Goal: Use online tool/utility: Use online tool/utility

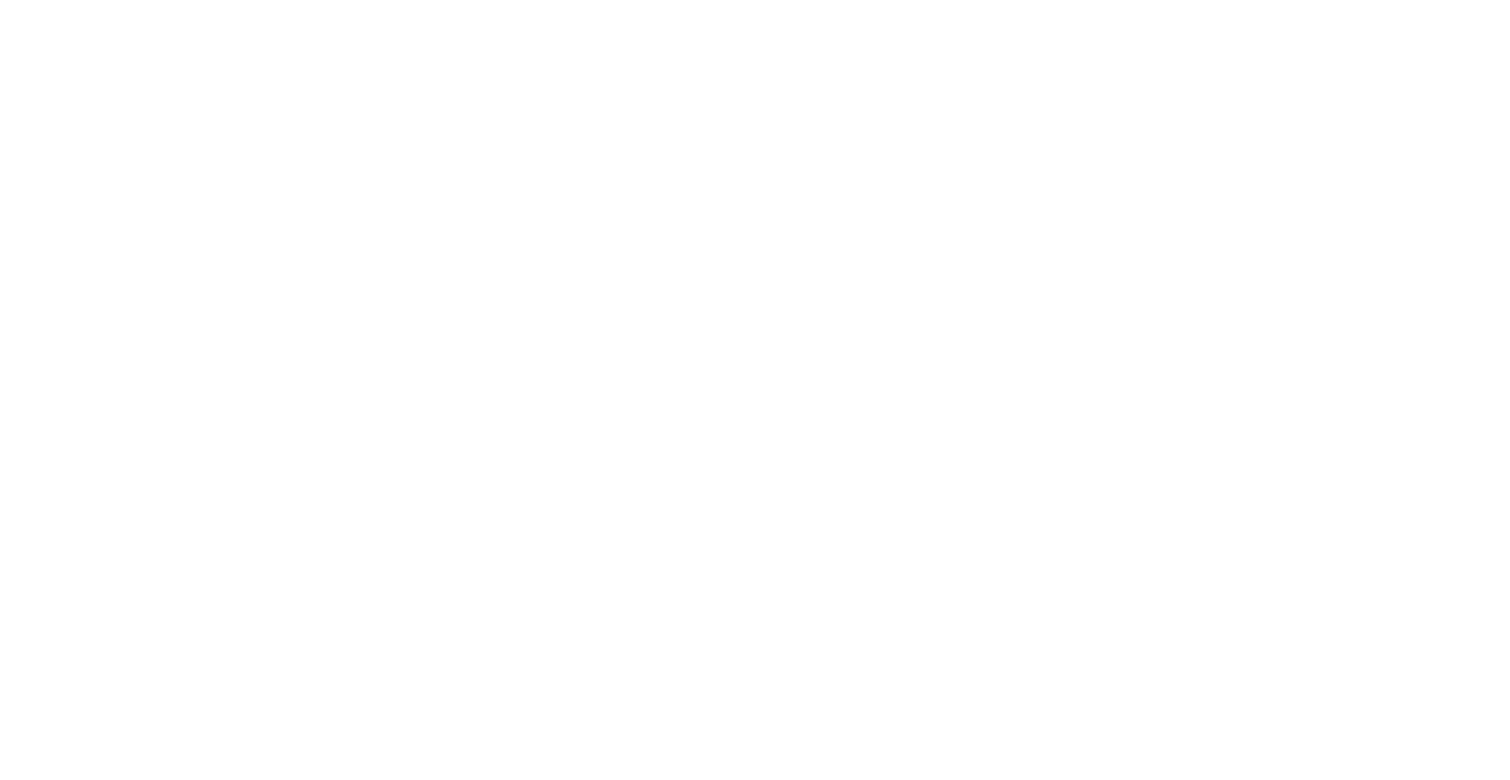
click at [1024, 134] on body at bounding box center [755, 390] width 1510 height 780
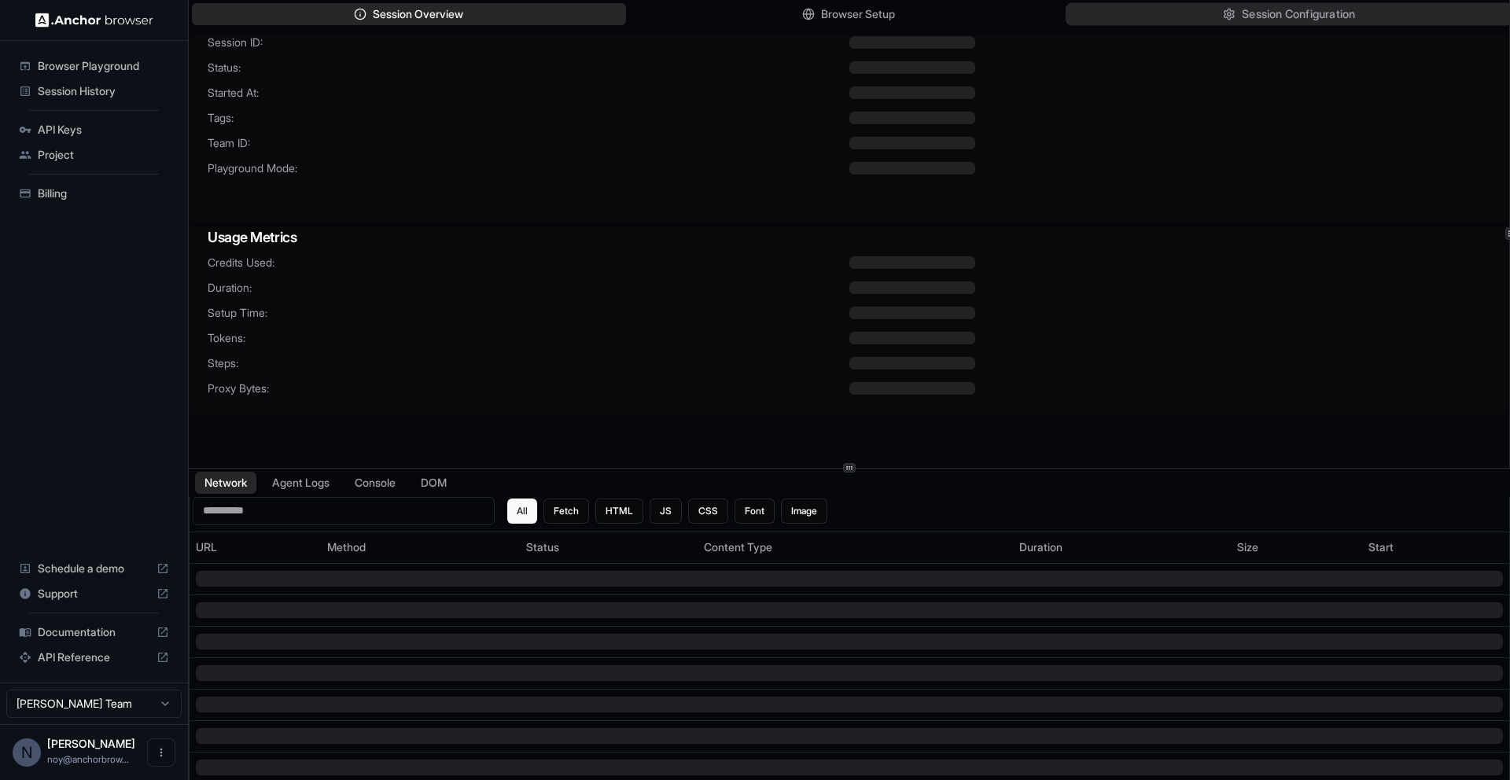
click at [1106, 5] on button "Session Configuration" at bounding box center [1288, 14] width 447 height 23
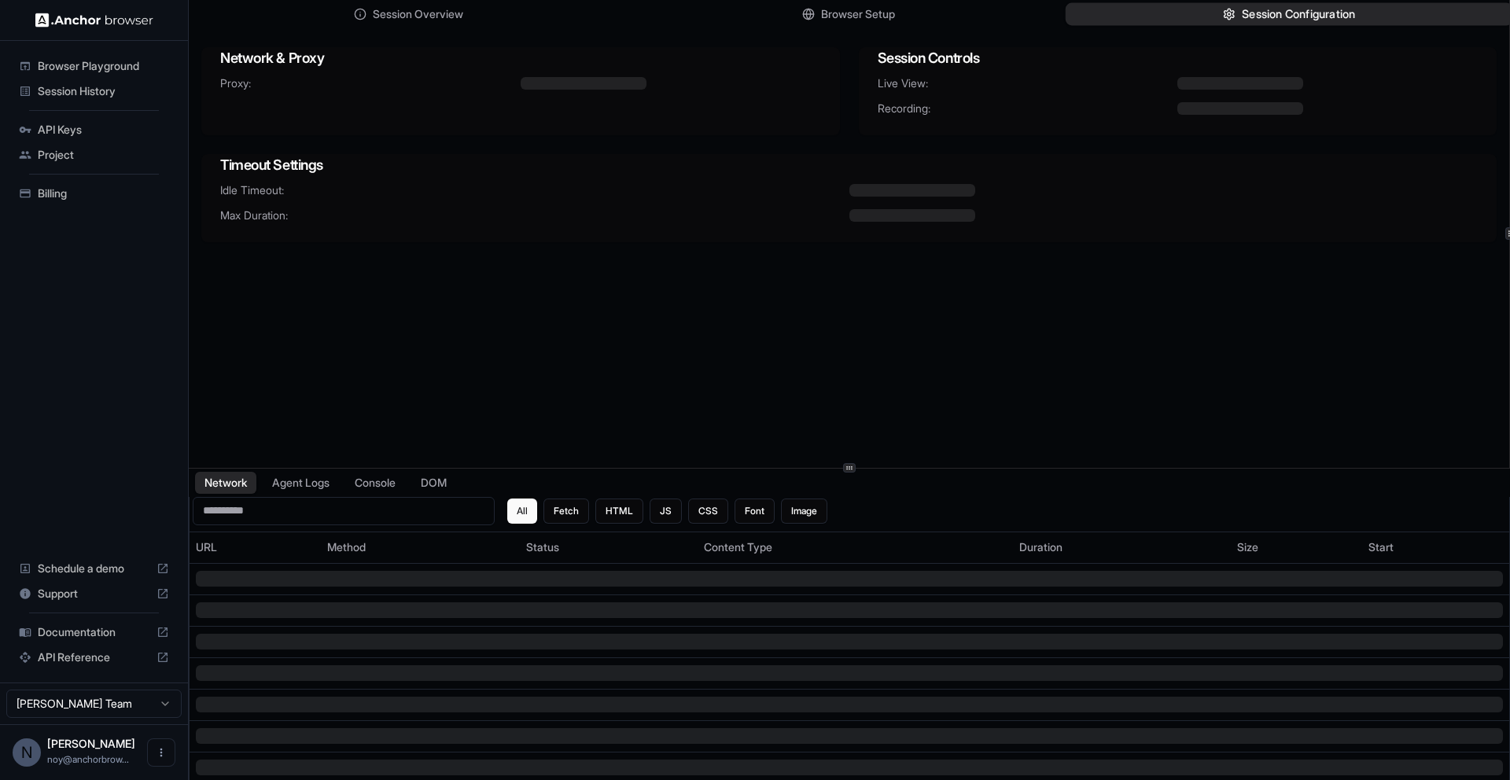
click at [1106, 5] on button "Session Configuration" at bounding box center [1288, 14] width 447 height 23
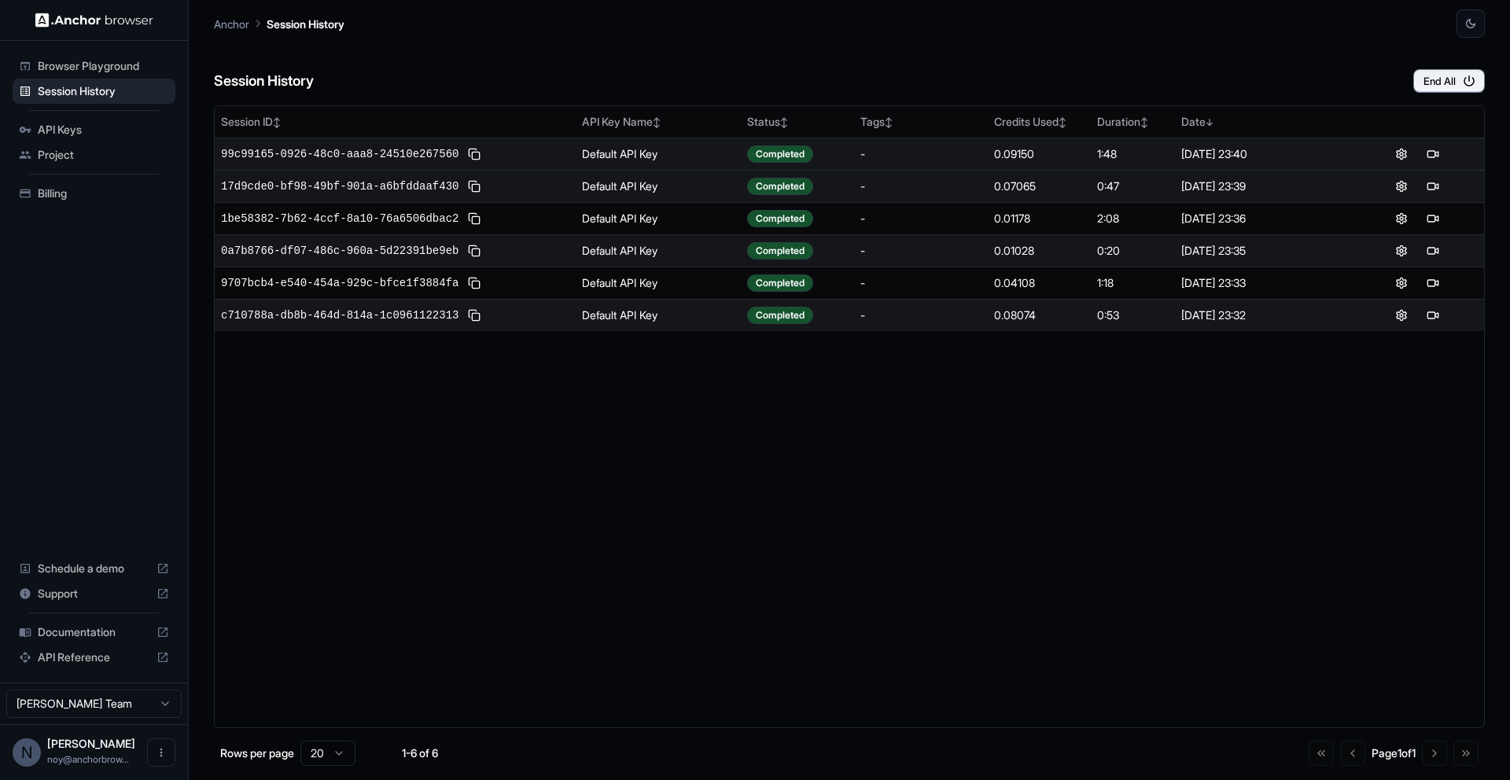
click at [498, 156] on div "99c99165-0926-48c0-aaa8-24510e267560" at bounding box center [395, 154] width 348 height 19
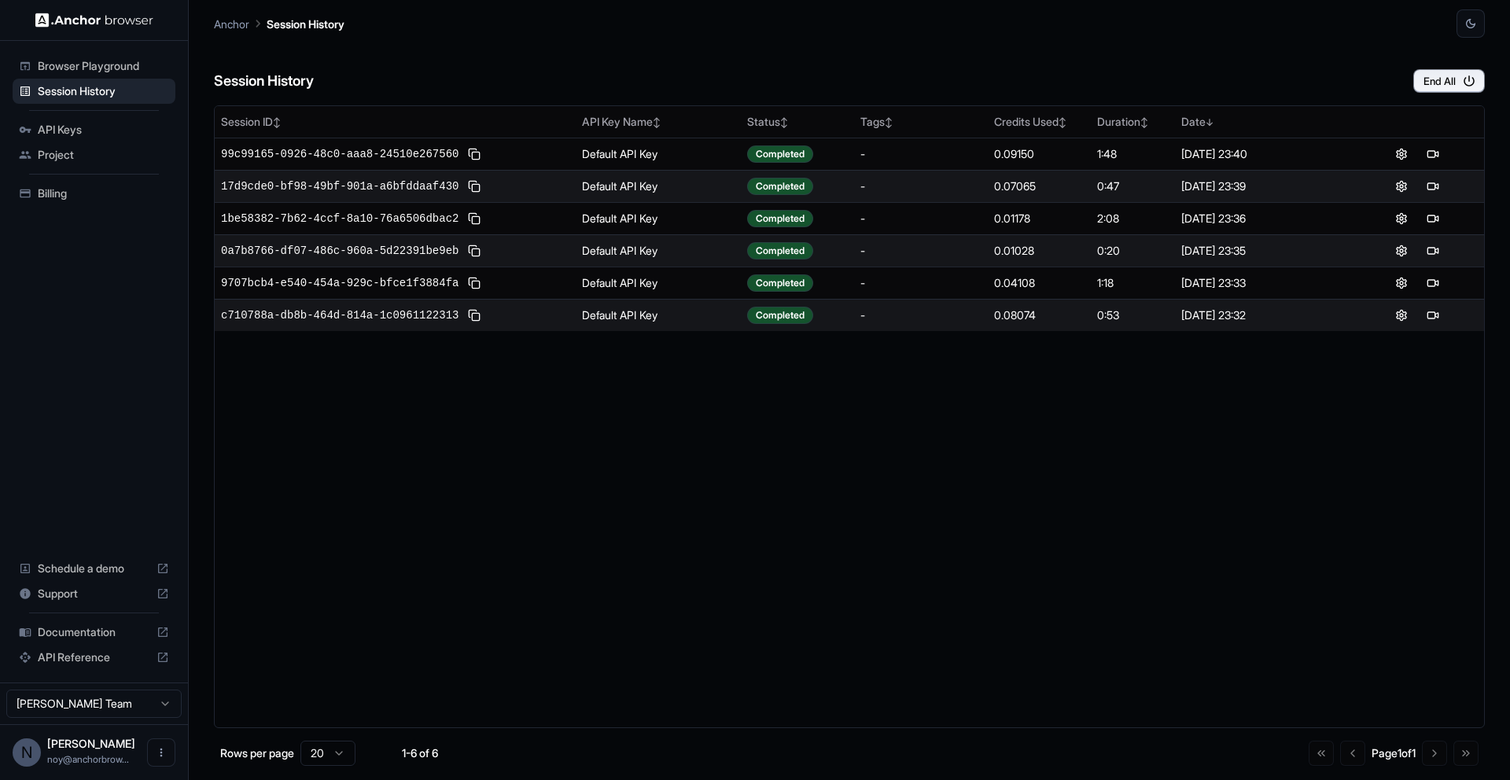
click at [81, 58] on span "Browser Playground" at bounding box center [103, 66] width 131 height 16
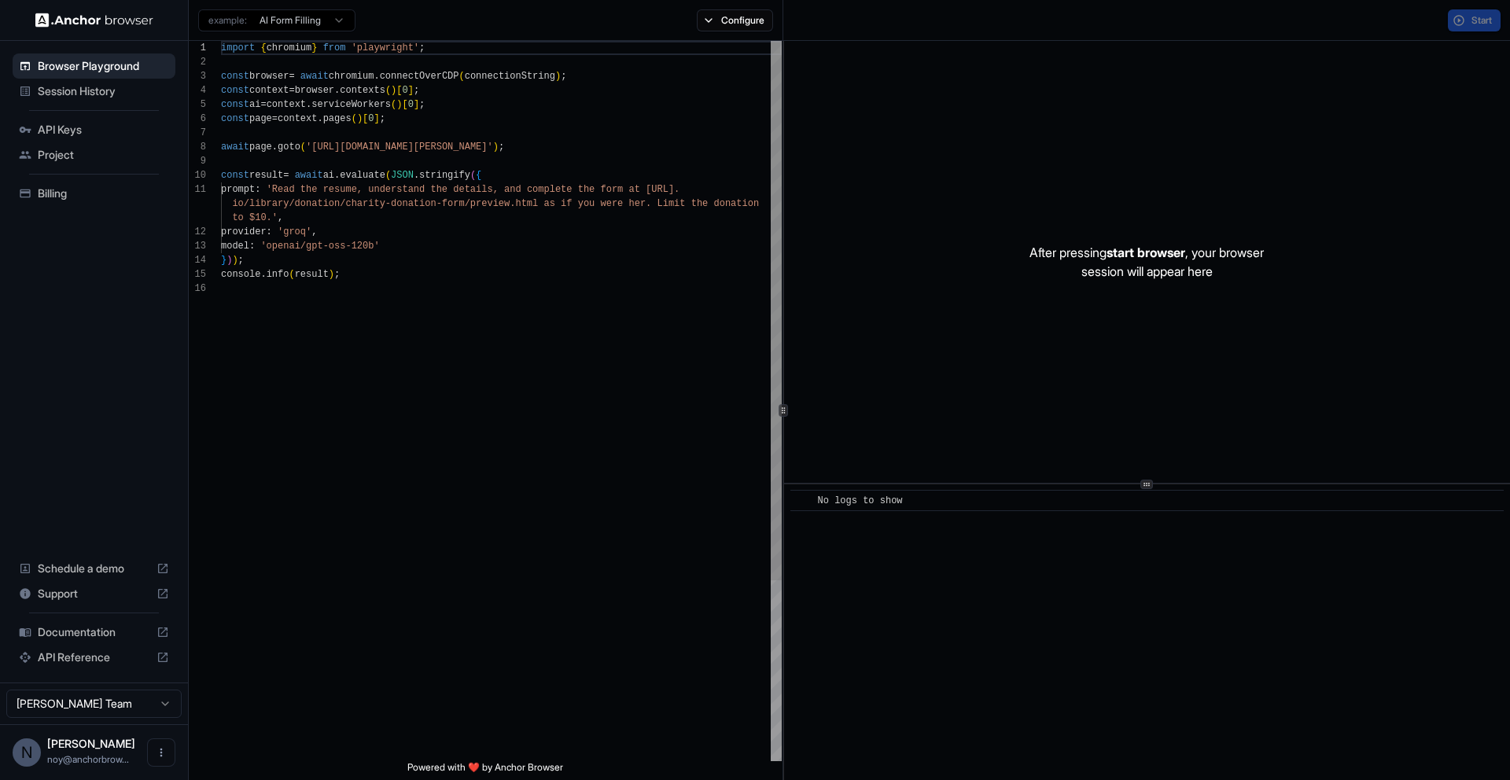
scroll to position [142, 0]
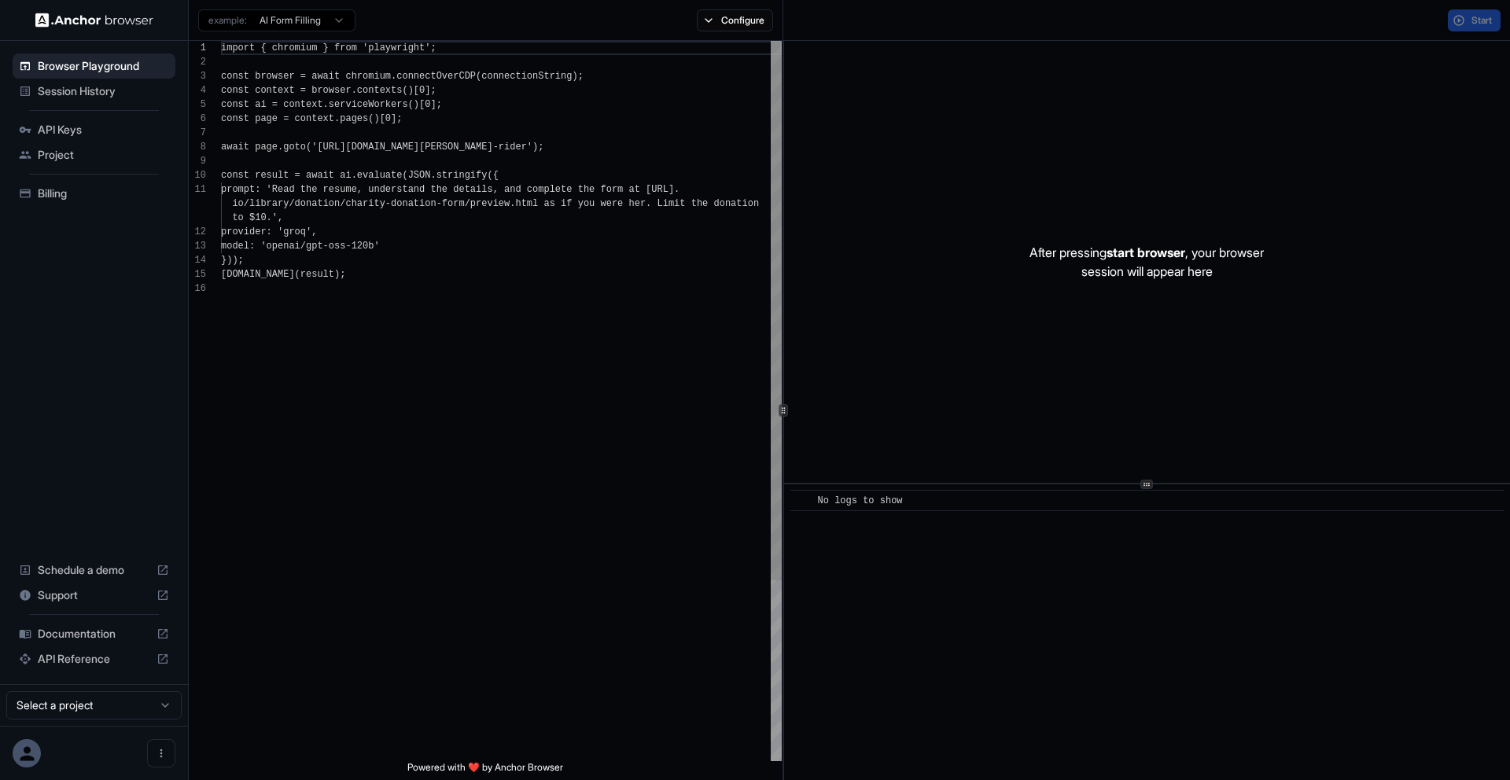
scroll to position [142, 0]
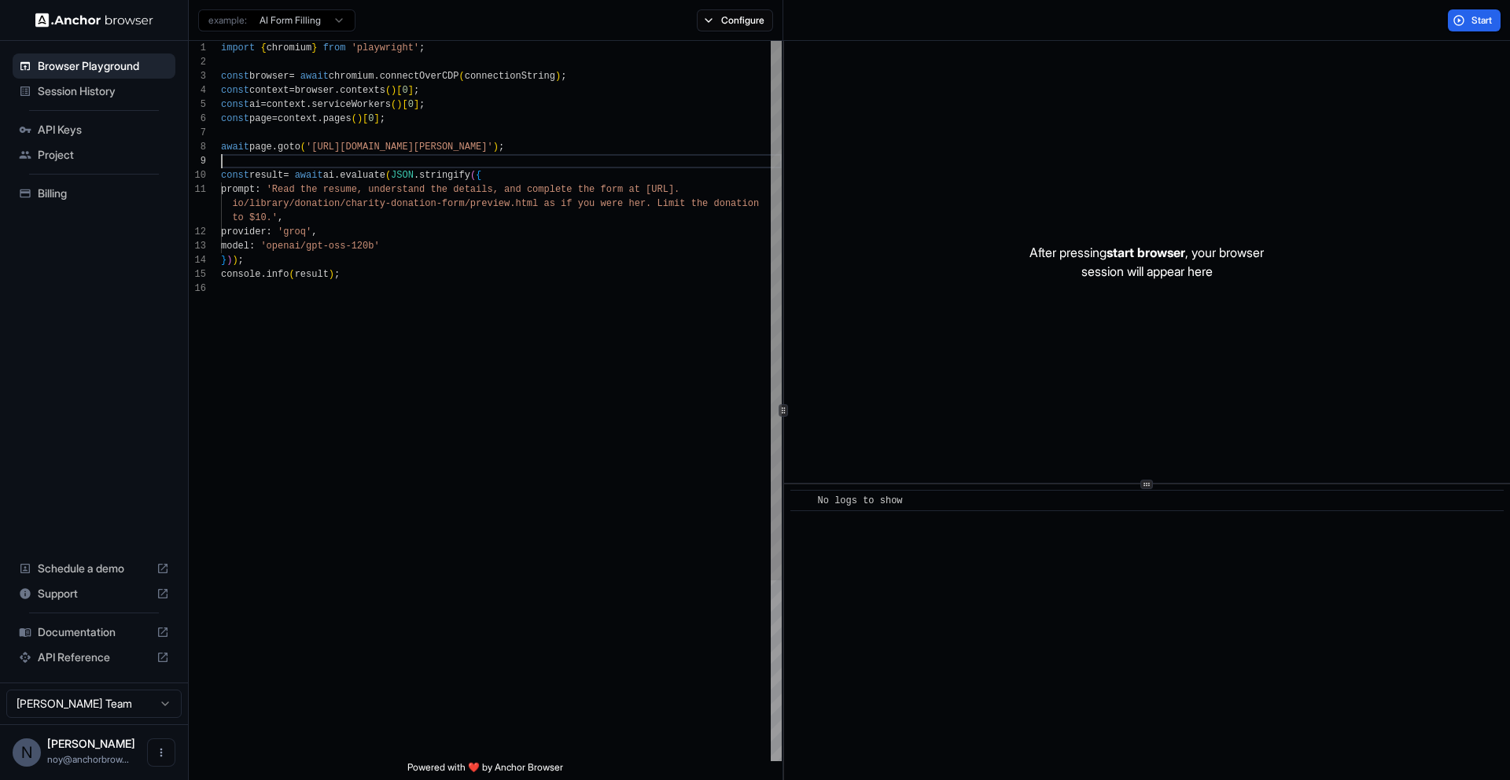
click at [388, 164] on div "import { chromium } from 'playwright' ; const browser = await chromium . connec…" at bounding box center [501, 521] width 561 height 961
drag, startPoint x: 317, startPoint y: 149, endPoint x: 542, endPoint y: 151, distance: 224.9
click at [542, 151] on div "import { chromium } from 'playwright' ; const browser = await chromium . connec…" at bounding box center [501, 521] width 561 height 961
click at [372, 226] on div "provider : 'groq' ," at bounding box center [501, 232] width 561 height 14
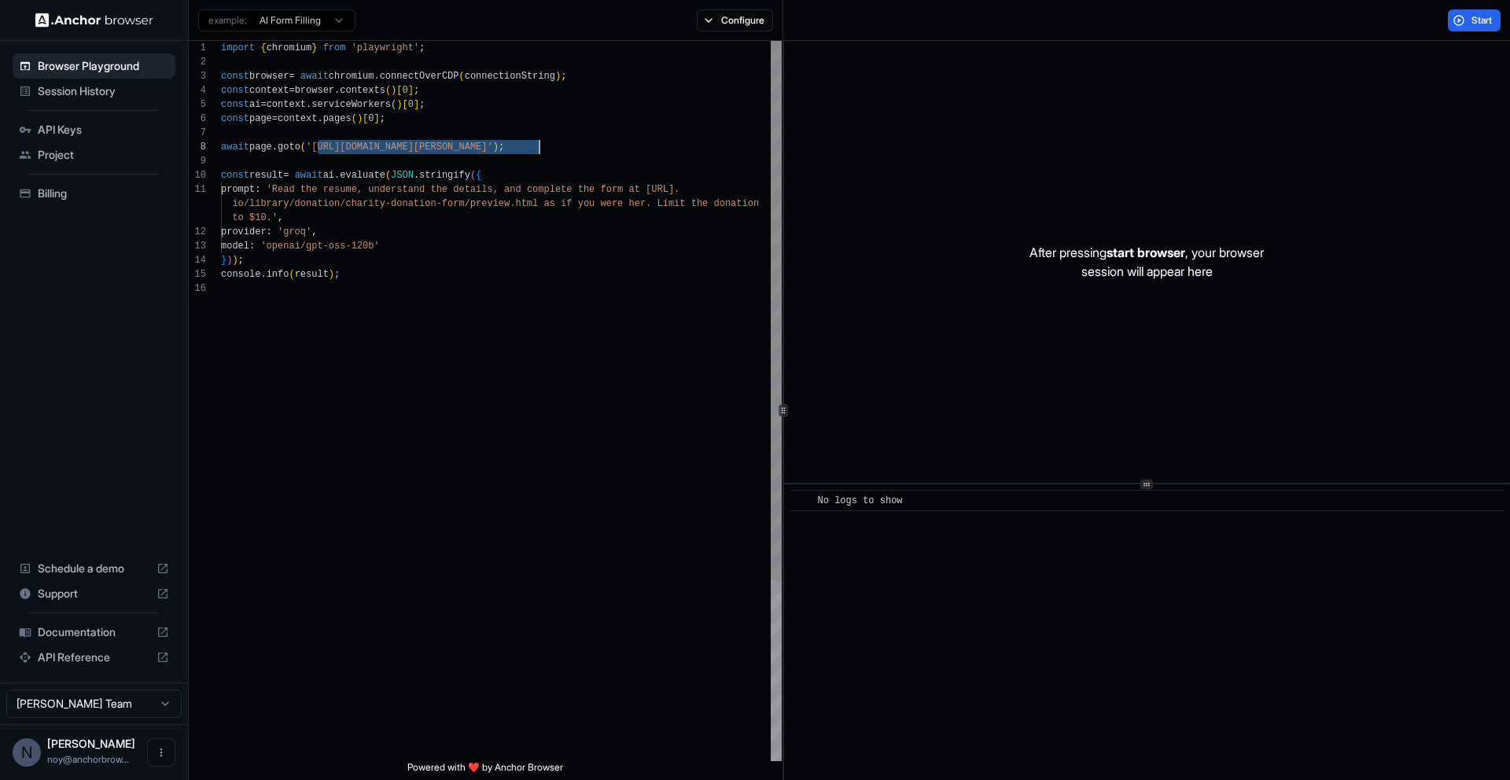
drag, startPoint x: 318, startPoint y: 148, endPoint x: 537, endPoint y: 151, distance: 219.4
click at [537, 151] on div "import { chromium } from 'playwright' ; const browser = await chromium . connec…" at bounding box center [501, 521] width 561 height 961
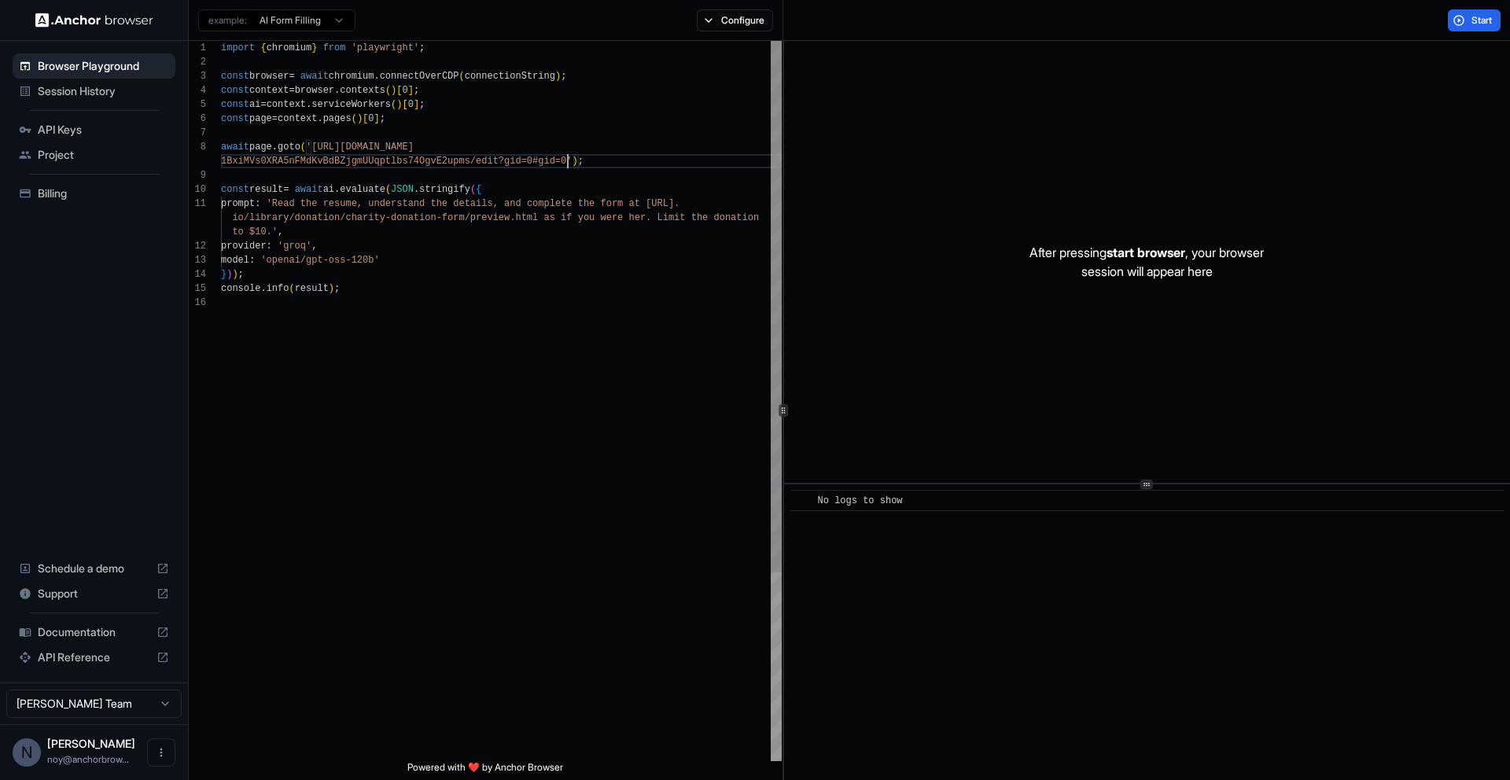
scroll to position [113, 0]
click at [1466, 10] on button "Start" at bounding box center [1473, 20] width 53 height 22
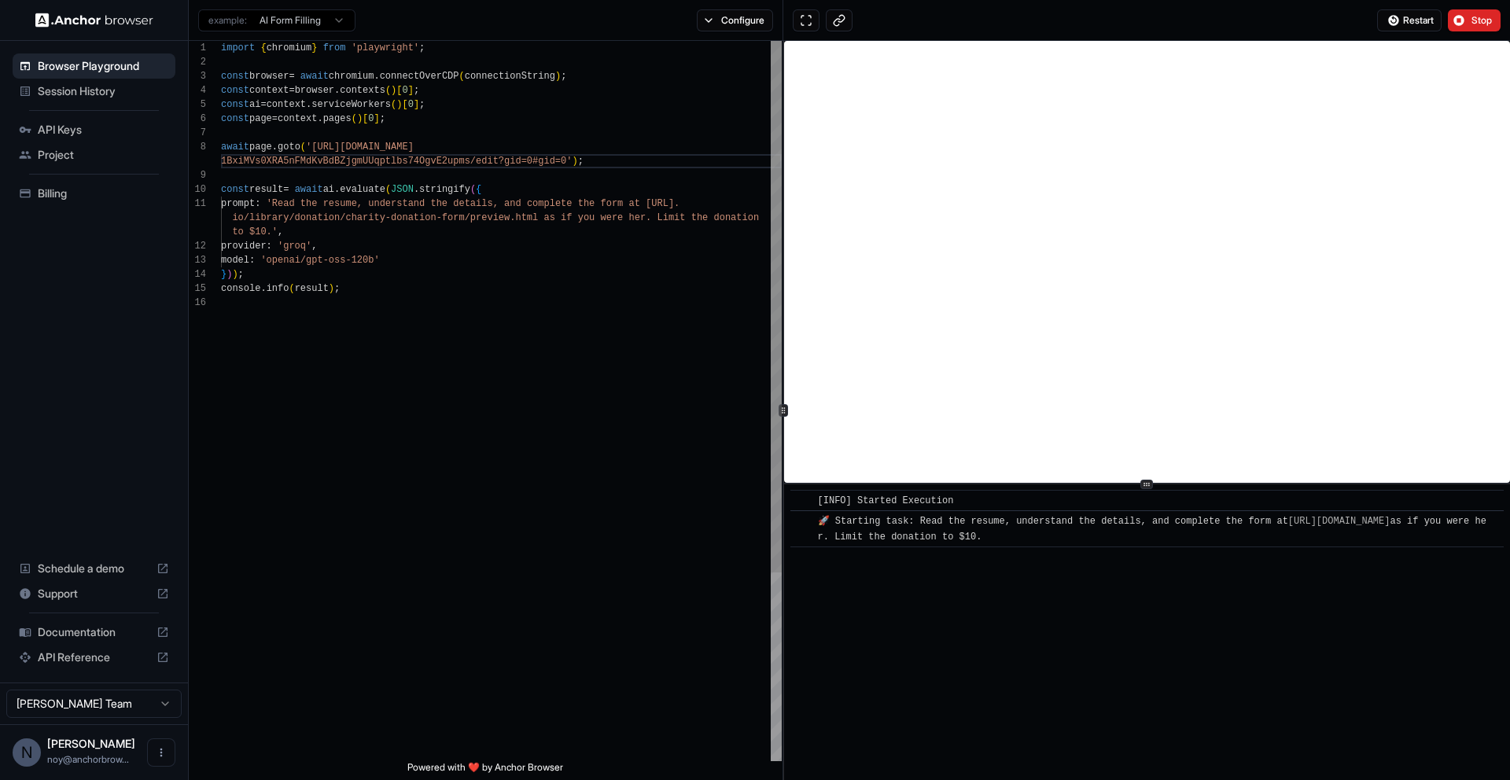
click at [692, 305] on div "import { chromium } from 'playwright' ; const browser = await chromium . connec…" at bounding box center [501, 528] width 561 height 975
click at [748, 24] on button "Configure" at bounding box center [735, 20] width 76 height 22
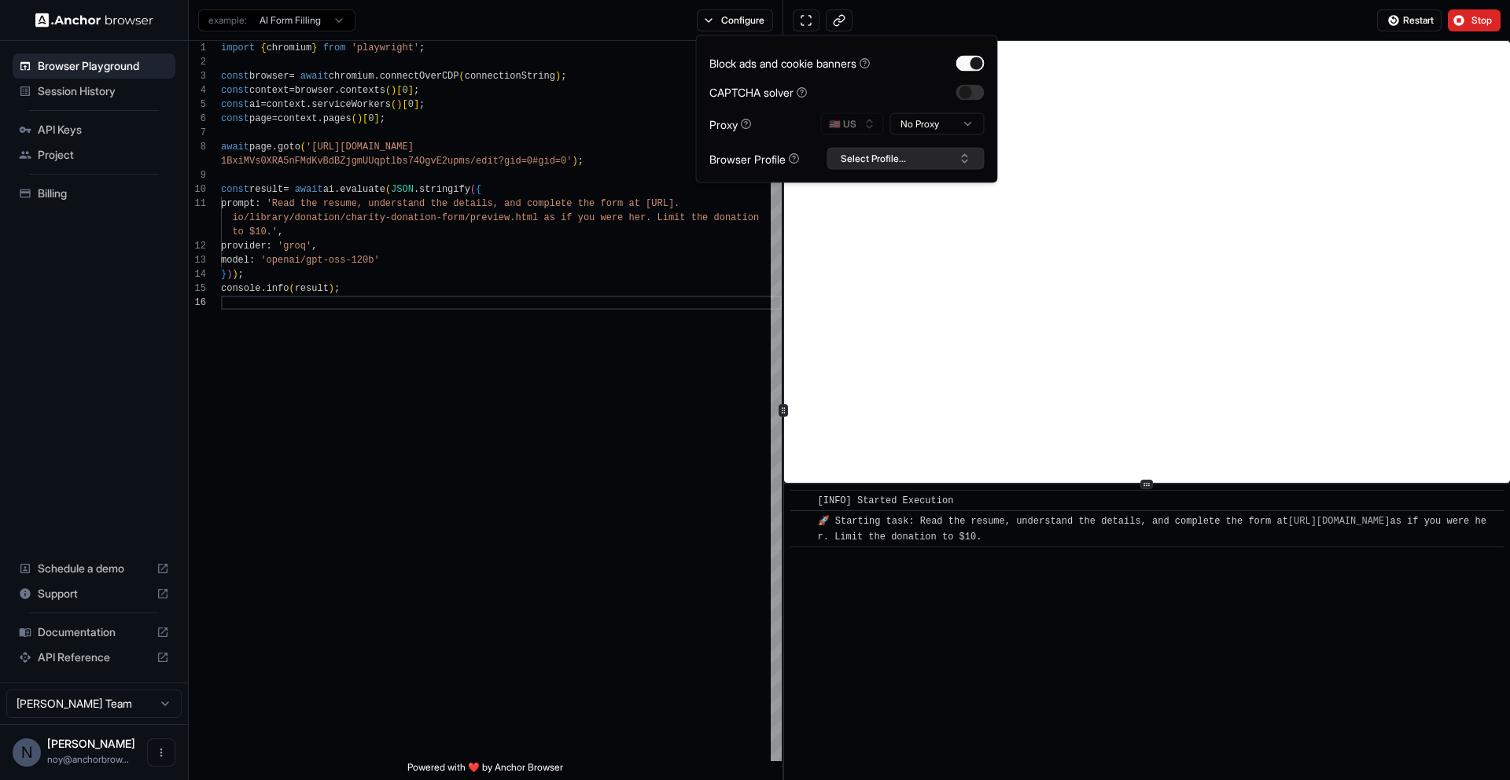
click at [858, 152] on button "Select Profile..." at bounding box center [905, 159] width 157 height 22
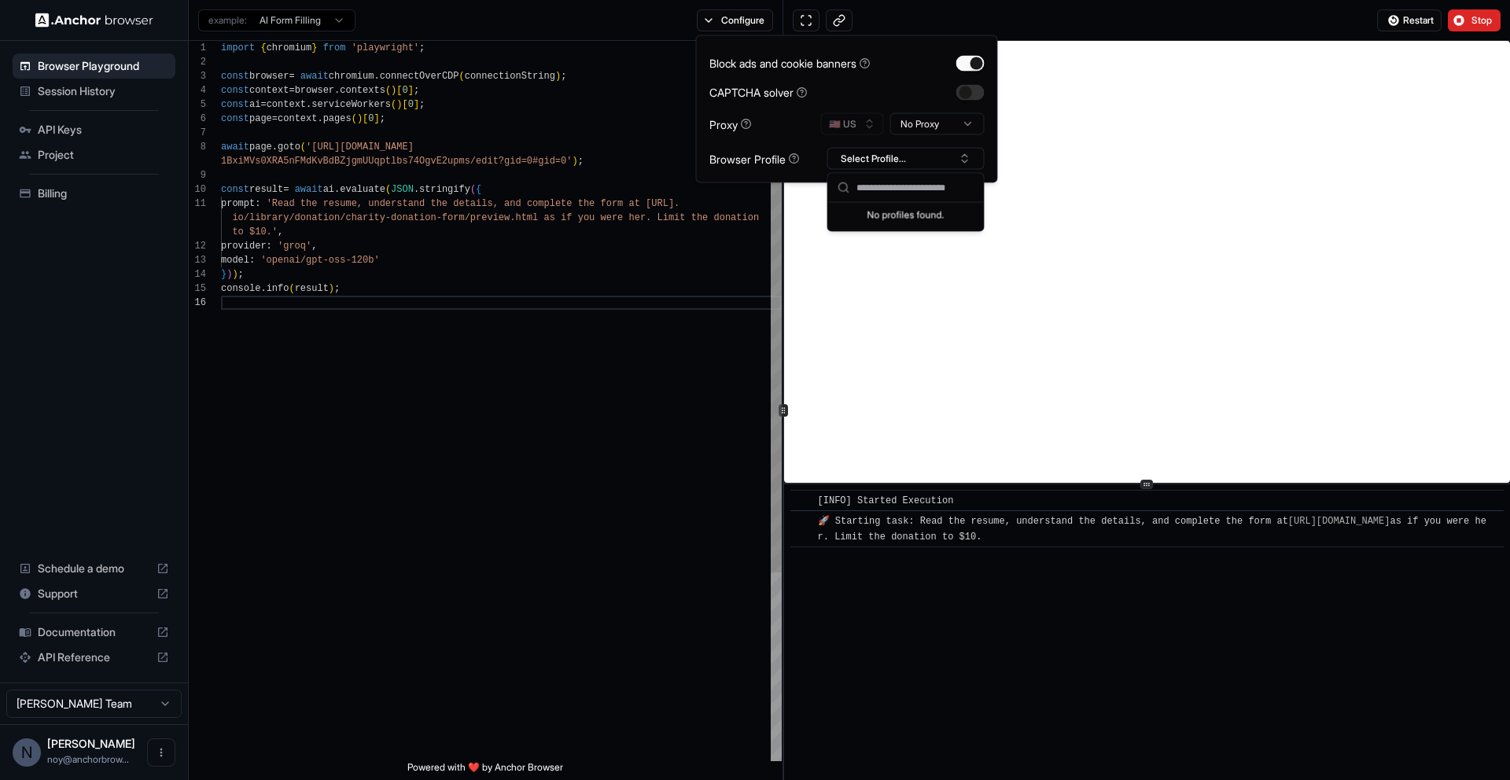
click at [652, 354] on div "import { chromium } from 'playwright' ; const browser = await chromium . connec…" at bounding box center [501, 528] width 561 height 975
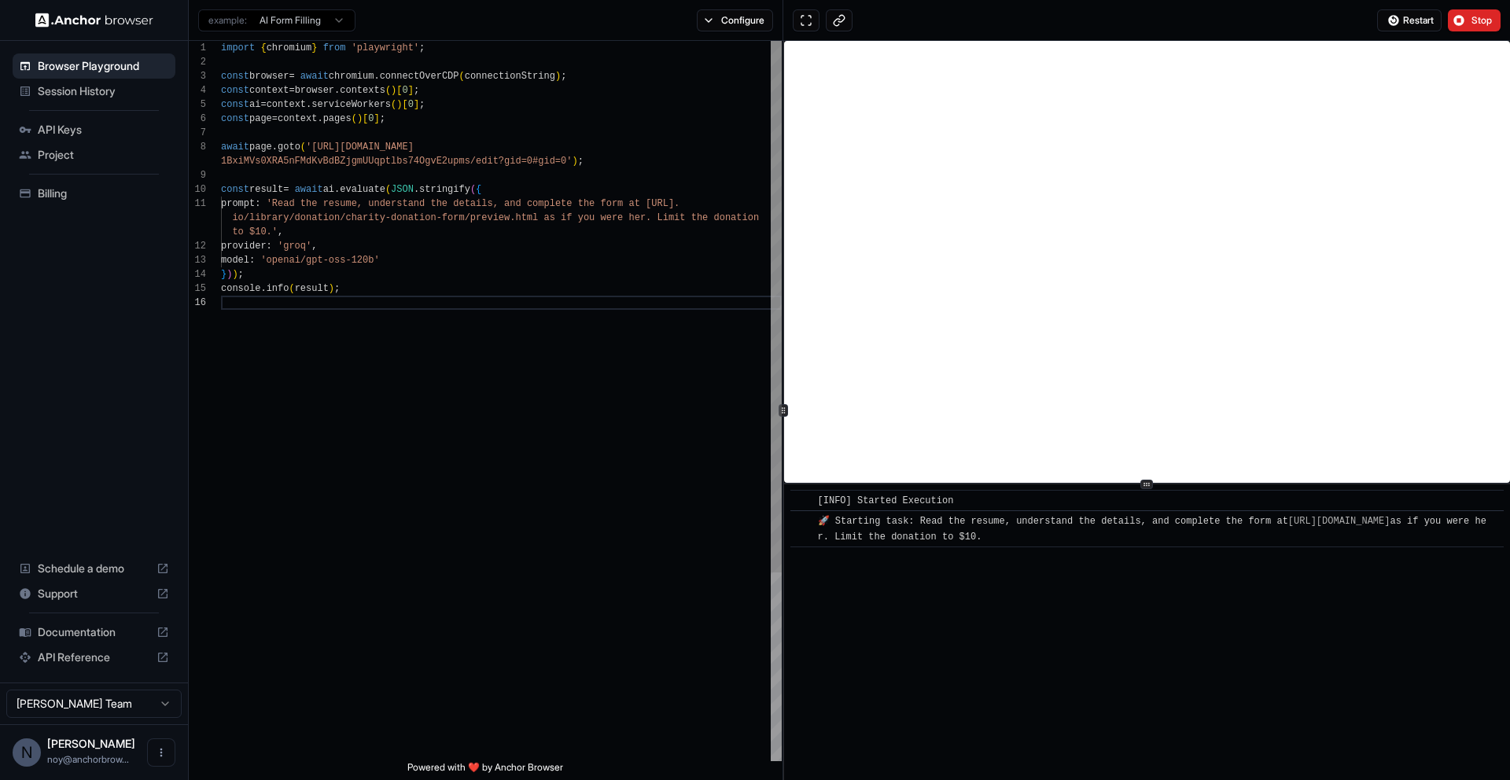
click at [744, 241] on div "import { chromium } from 'playwright' ; const browser = await chromium . connec…" at bounding box center [501, 528] width 561 height 975
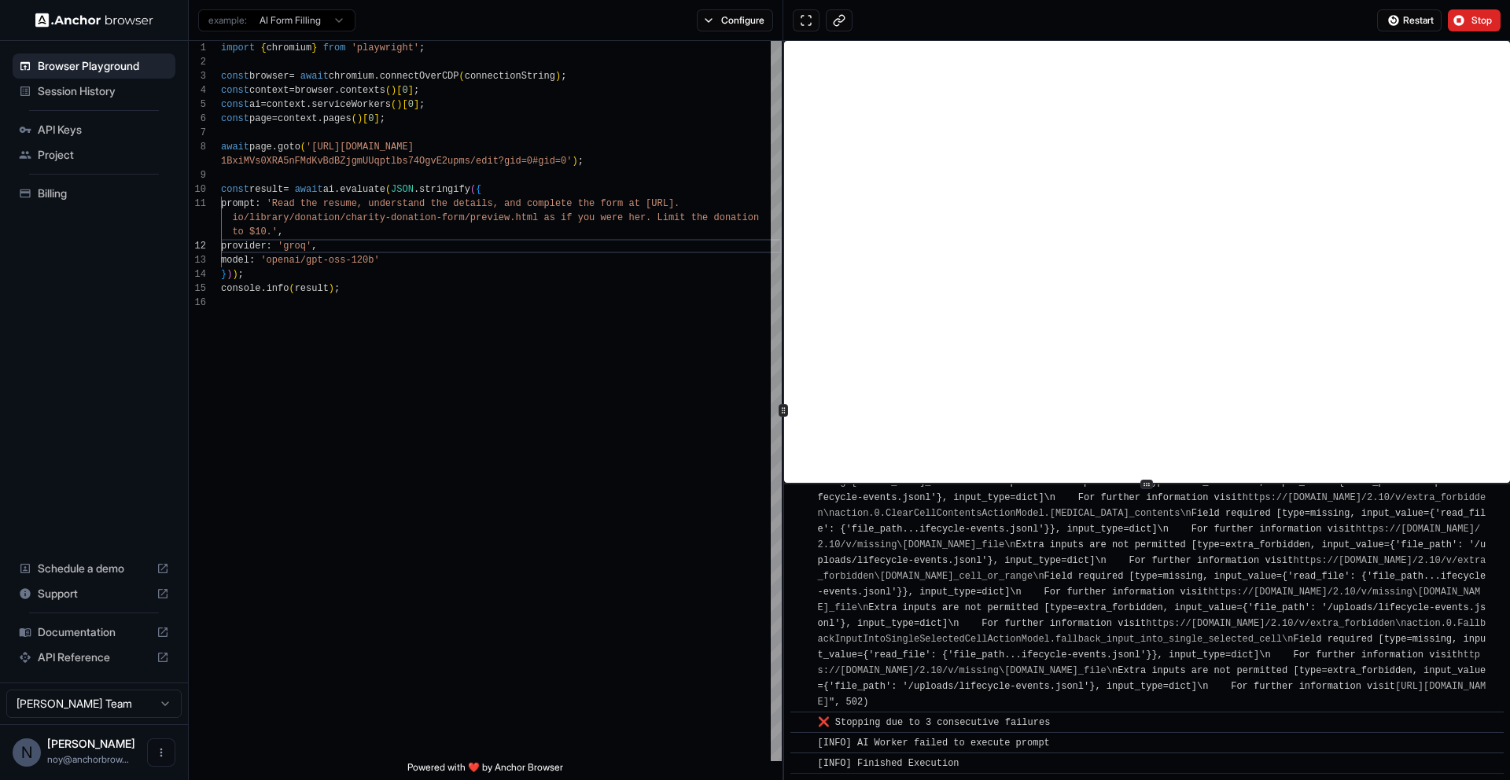
scroll to position [4645, 0]
click at [837, 18] on button at bounding box center [839, 20] width 27 height 22
click at [433, 439] on div "import { chromium } from 'playwright' ; const browser = await chromium . connec…" at bounding box center [501, 528] width 561 height 975
drag, startPoint x: 448, startPoint y: 303, endPoint x: 662, endPoint y: 303, distance: 213.9
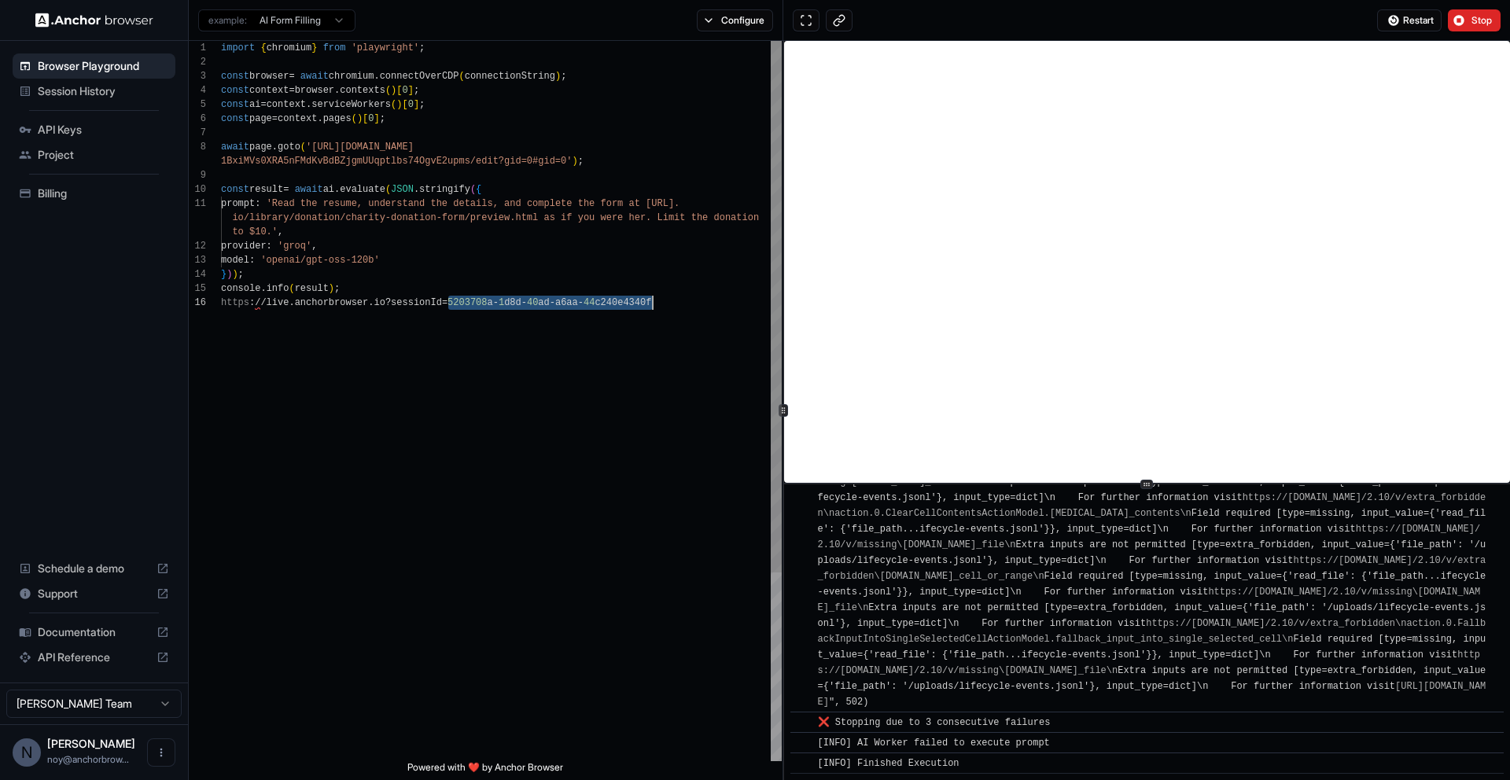
click at [662, 303] on div "https ://live . anchorbrowser . io ? sessionId = 5203708 a - 1 d8d - 40 ad - a6…" at bounding box center [501, 303] width 561 height 14
click at [489, 263] on div "import { chromium } from 'playwright' ; const browser = await chromium . connec…" at bounding box center [501, 528] width 561 height 975
click at [421, 294] on div "import { chromium } from 'playwright' ; const browser = await chromium . connec…" at bounding box center [501, 528] width 561 height 975
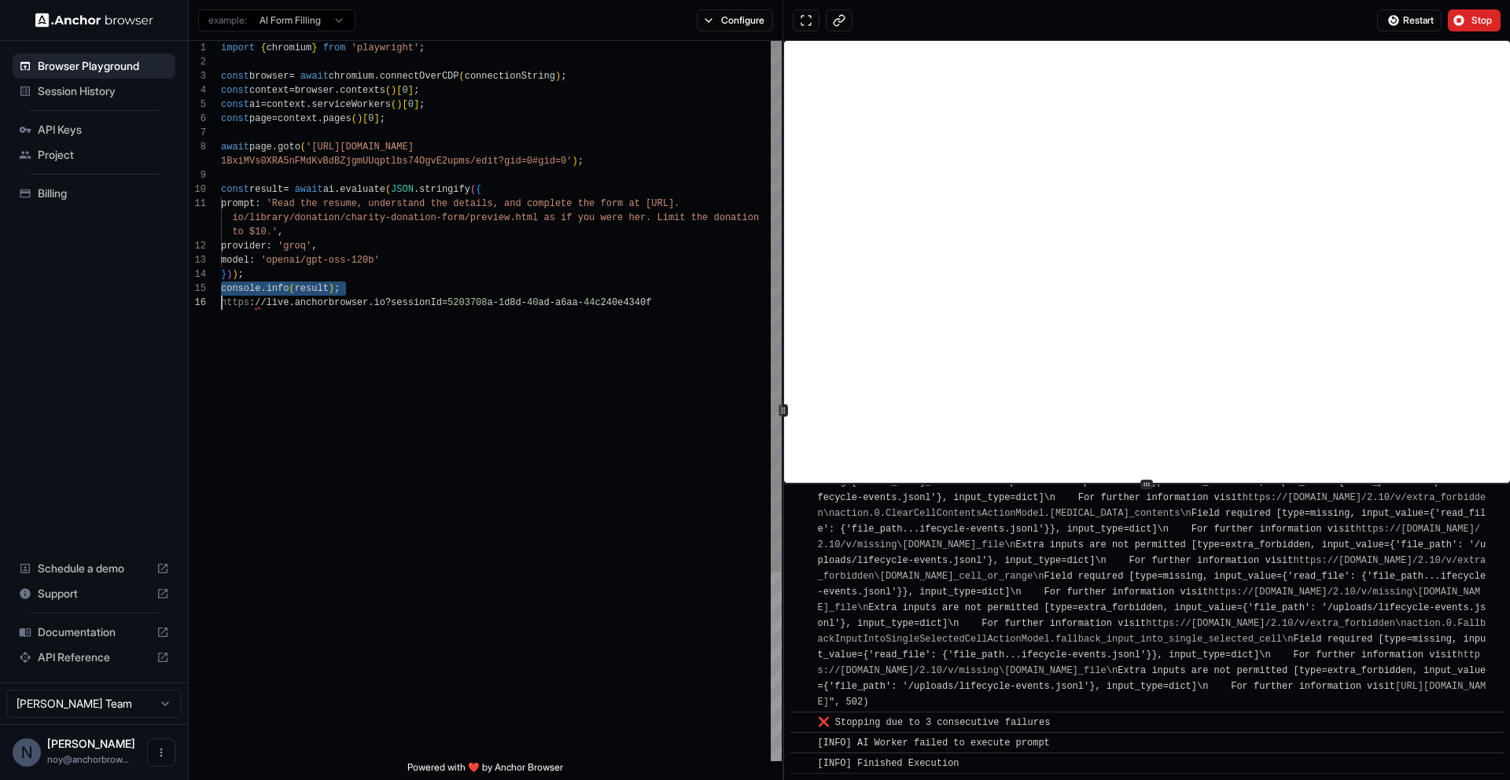
click at [421, 297] on div "import { chromium } from 'playwright' ; const browser = await chromium . connec…" at bounding box center [501, 528] width 561 height 975
type textarea "**********"
click at [1474, 22] on span "Stop" at bounding box center [1482, 20] width 22 height 13
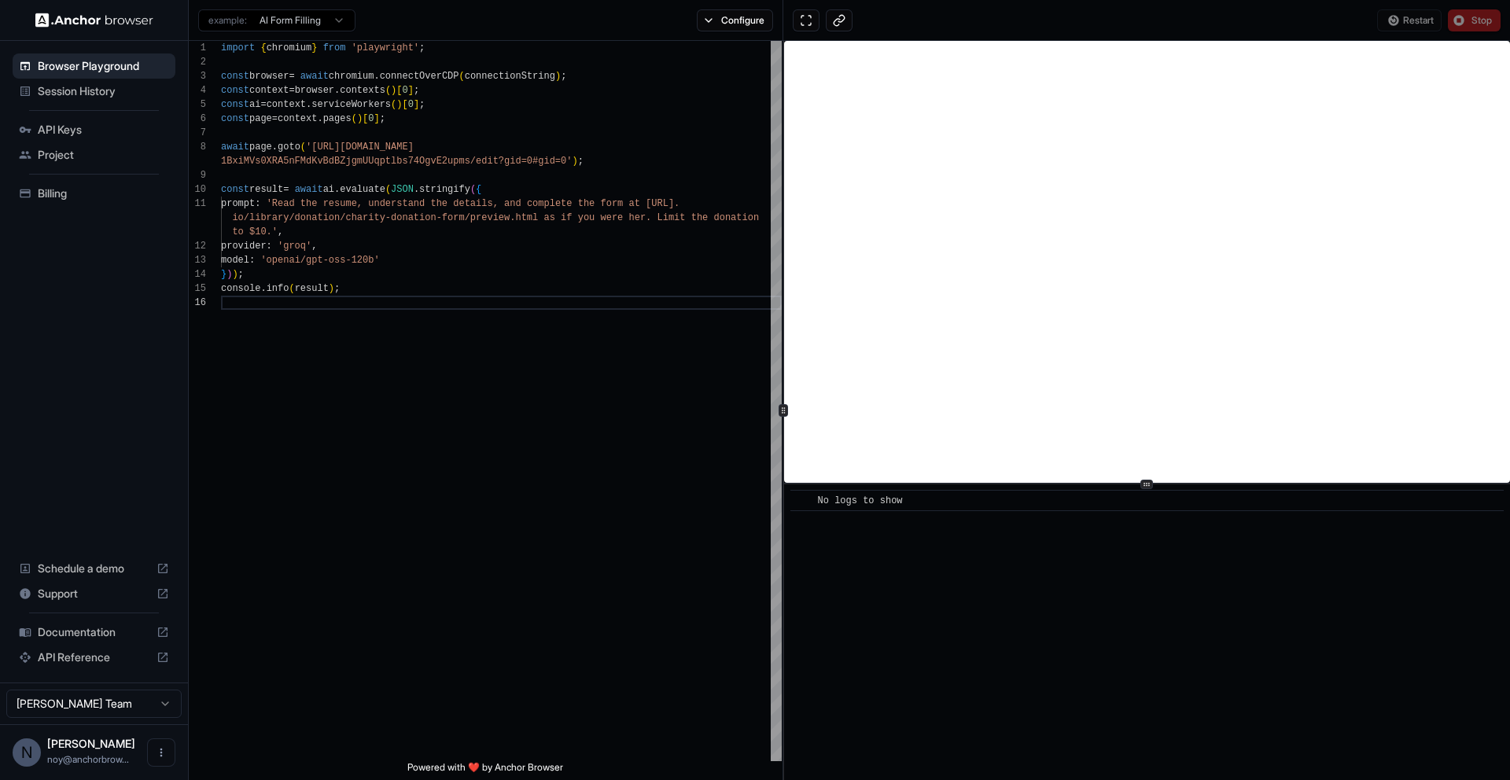
scroll to position [0, 0]
click at [1305, 35] on div "Restart Stop" at bounding box center [1146, 20] width 726 height 41
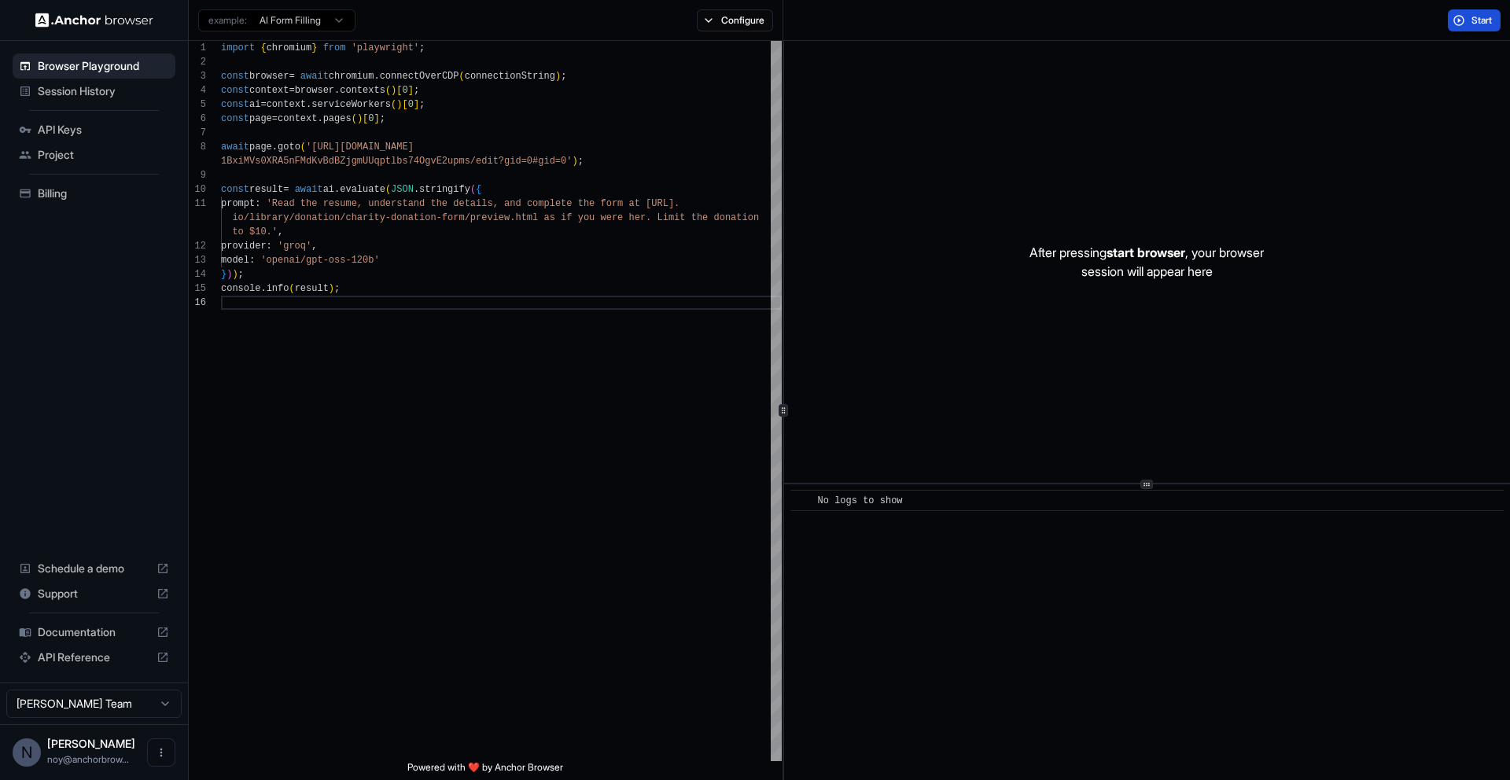
click at [1471, 20] on span "Start" at bounding box center [1482, 20] width 22 height 13
click at [1466, 18] on button "Start" at bounding box center [1473, 20] width 53 height 22
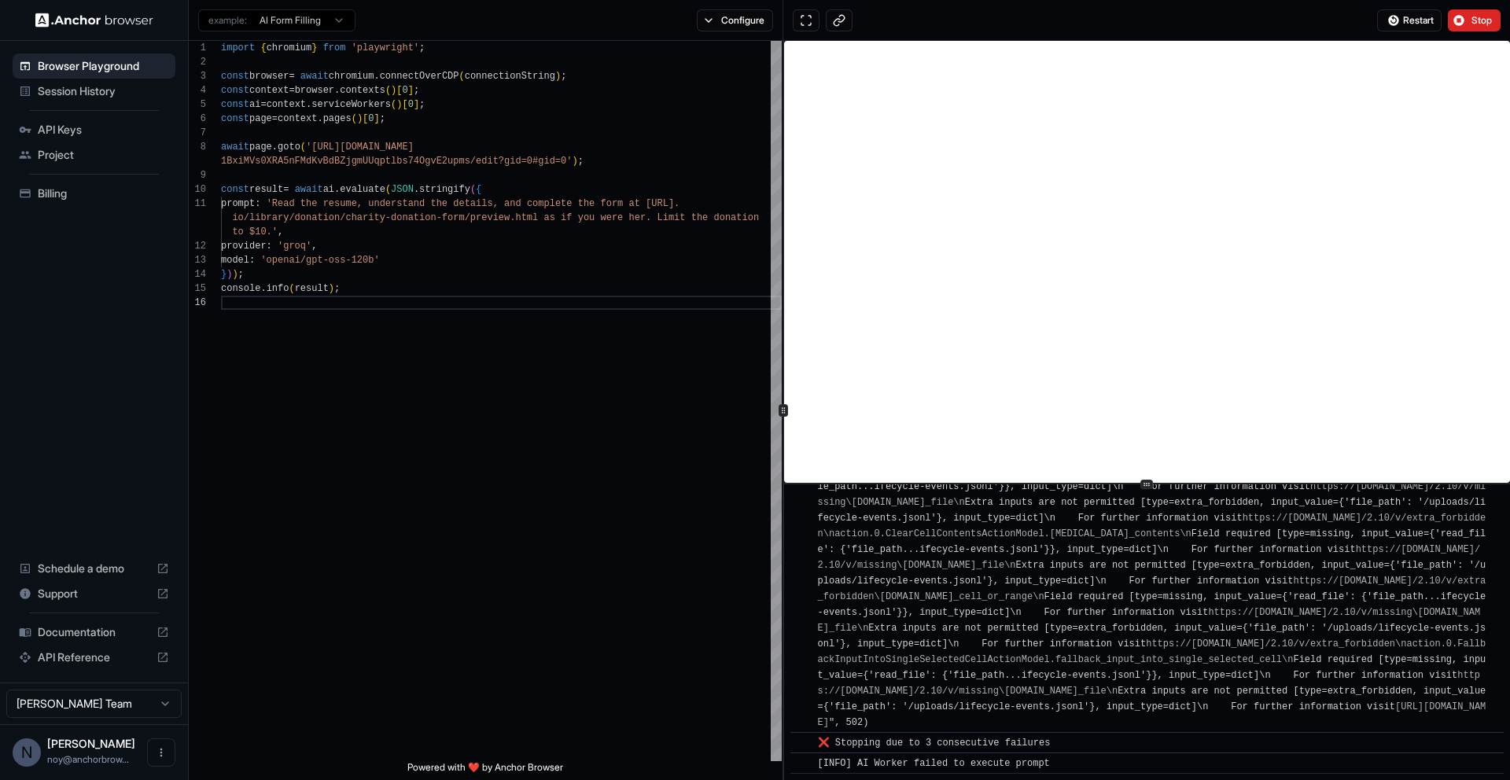
scroll to position [4661, 0]
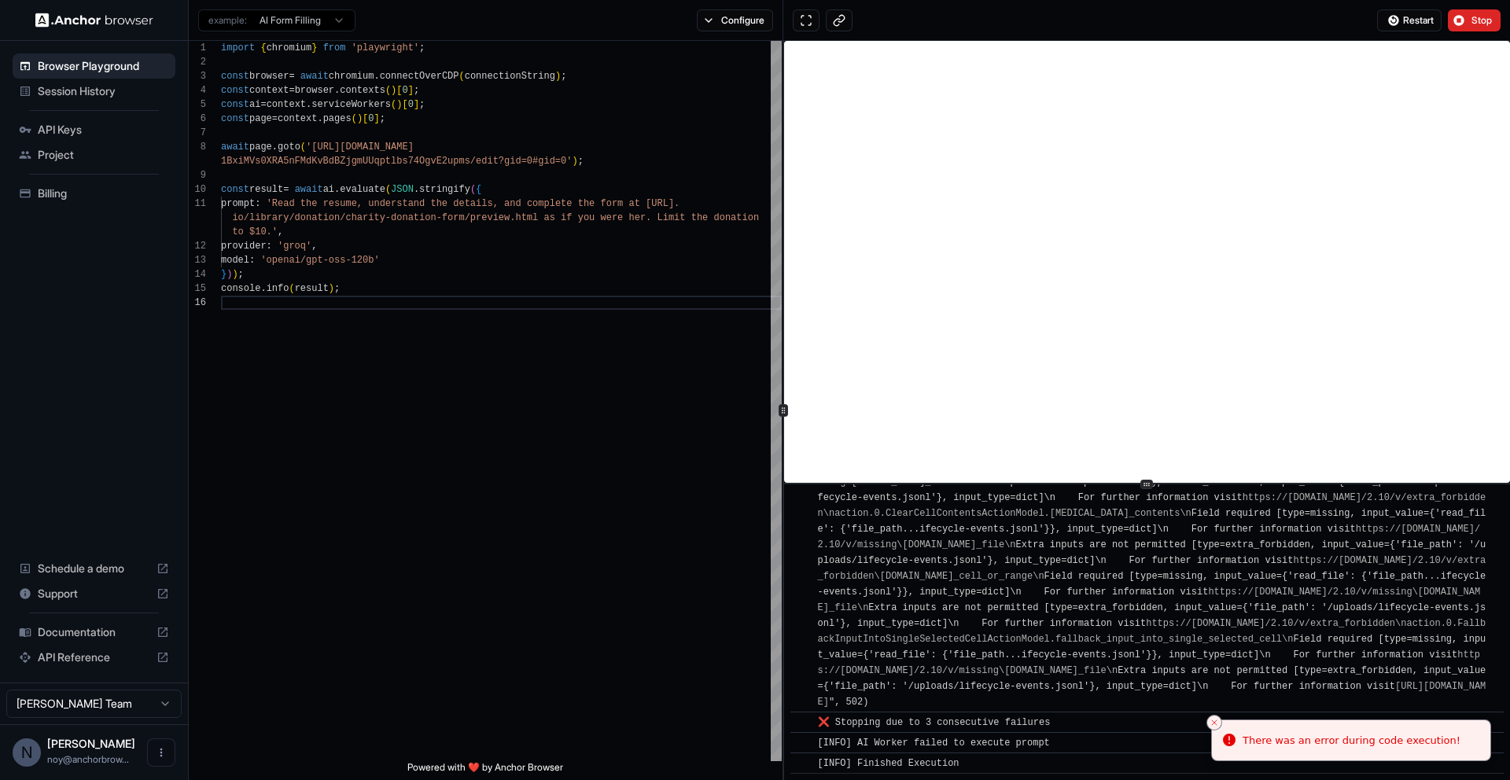
click at [1226, 14] on div "Restart Stop" at bounding box center [1146, 20] width 726 height 41
click at [1226, 15] on div "Restart Stop" at bounding box center [1146, 20] width 726 height 41
click at [444, 343] on div "import { chromium } from 'playwright' ; const browser = await chromium . connec…" at bounding box center [501, 528] width 561 height 975
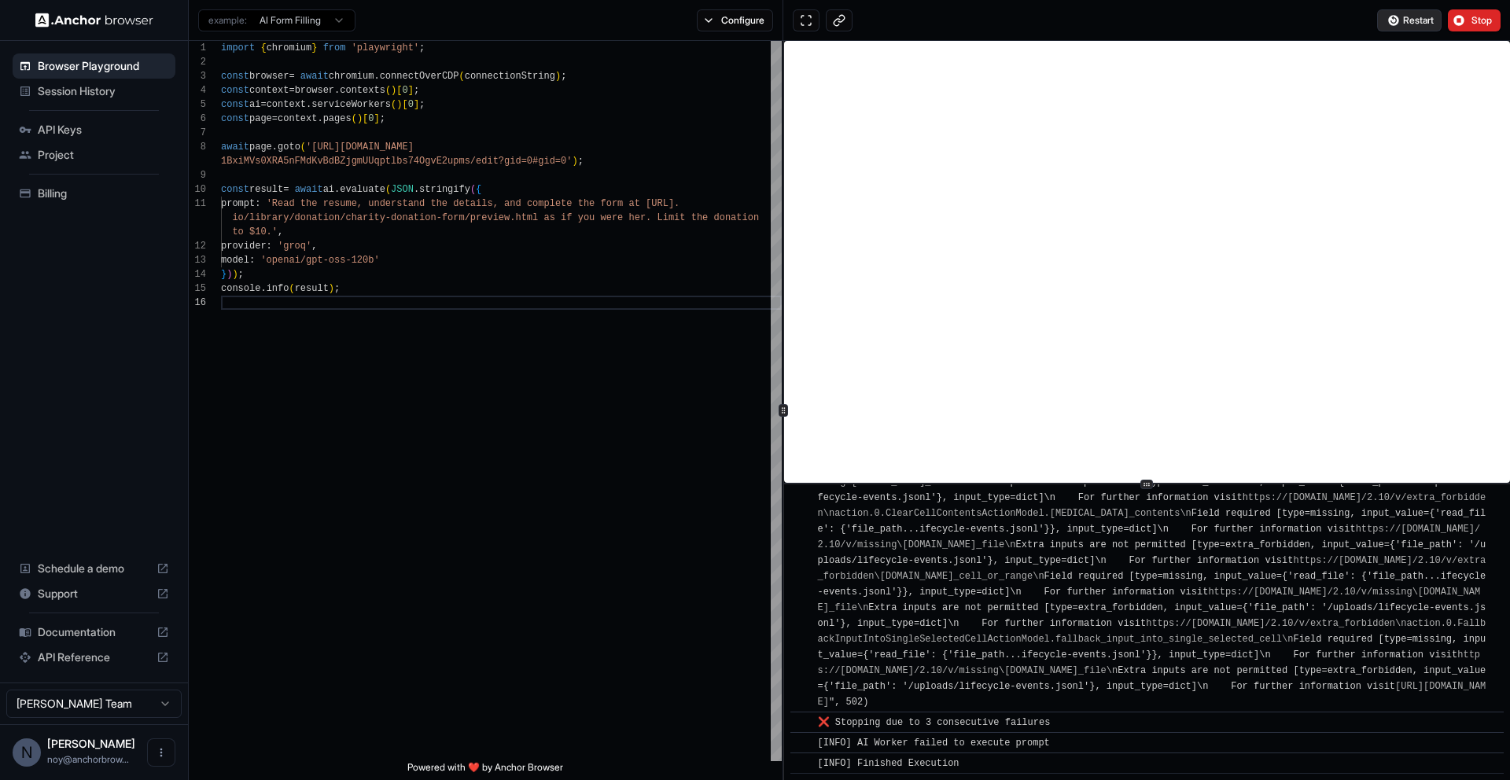
click at [1416, 20] on span "Restart" at bounding box center [1418, 20] width 31 height 13
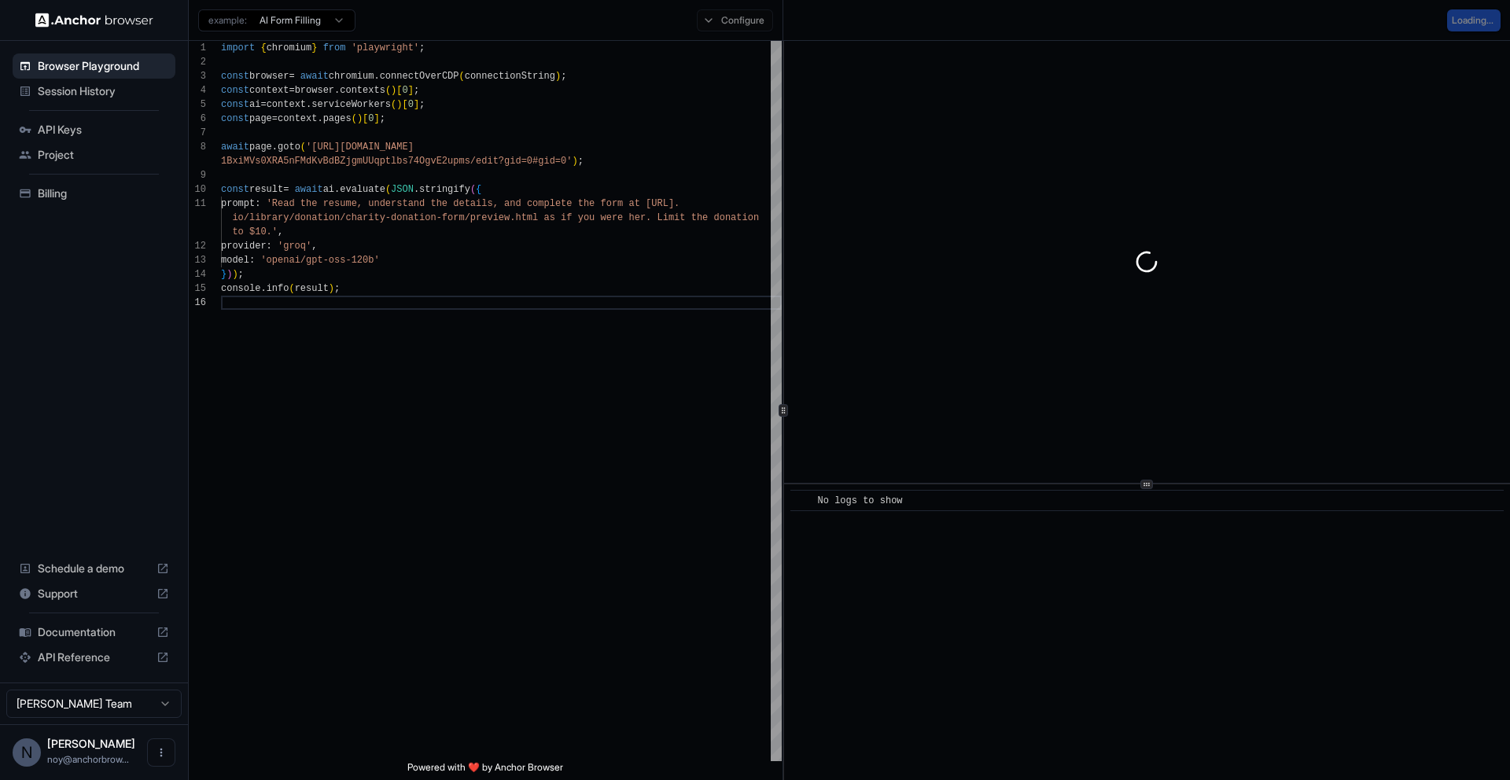
click at [1249, 24] on div "Loading..." at bounding box center [1146, 20] width 726 height 41
click at [1127, 14] on div "Loading..." at bounding box center [1146, 20] width 726 height 41
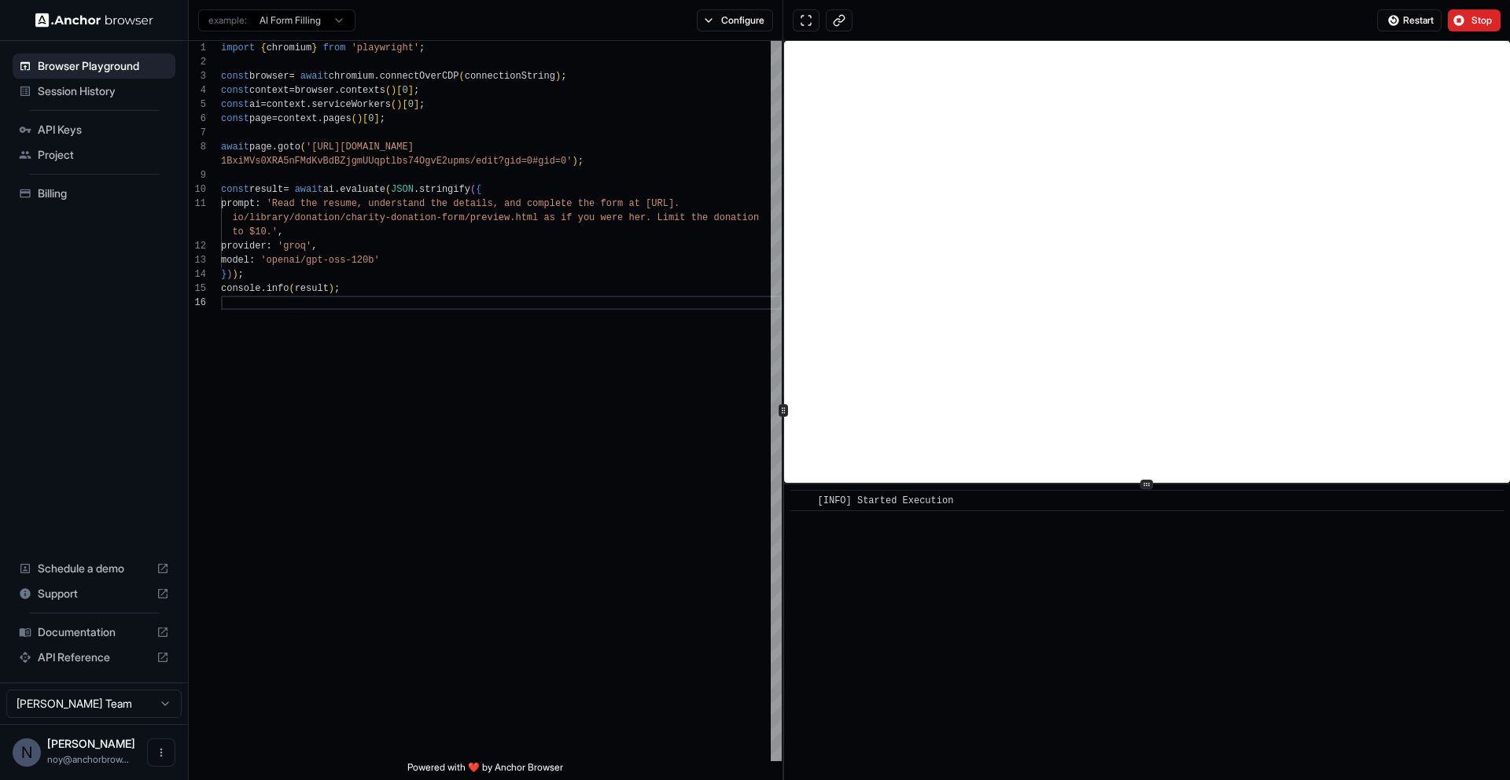
click at [1078, 13] on div "Restart Stop" at bounding box center [1146, 20] width 726 height 41
click at [1040, 19] on div "Restart Stop" at bounding box center [1146, 20] width 726 height 41
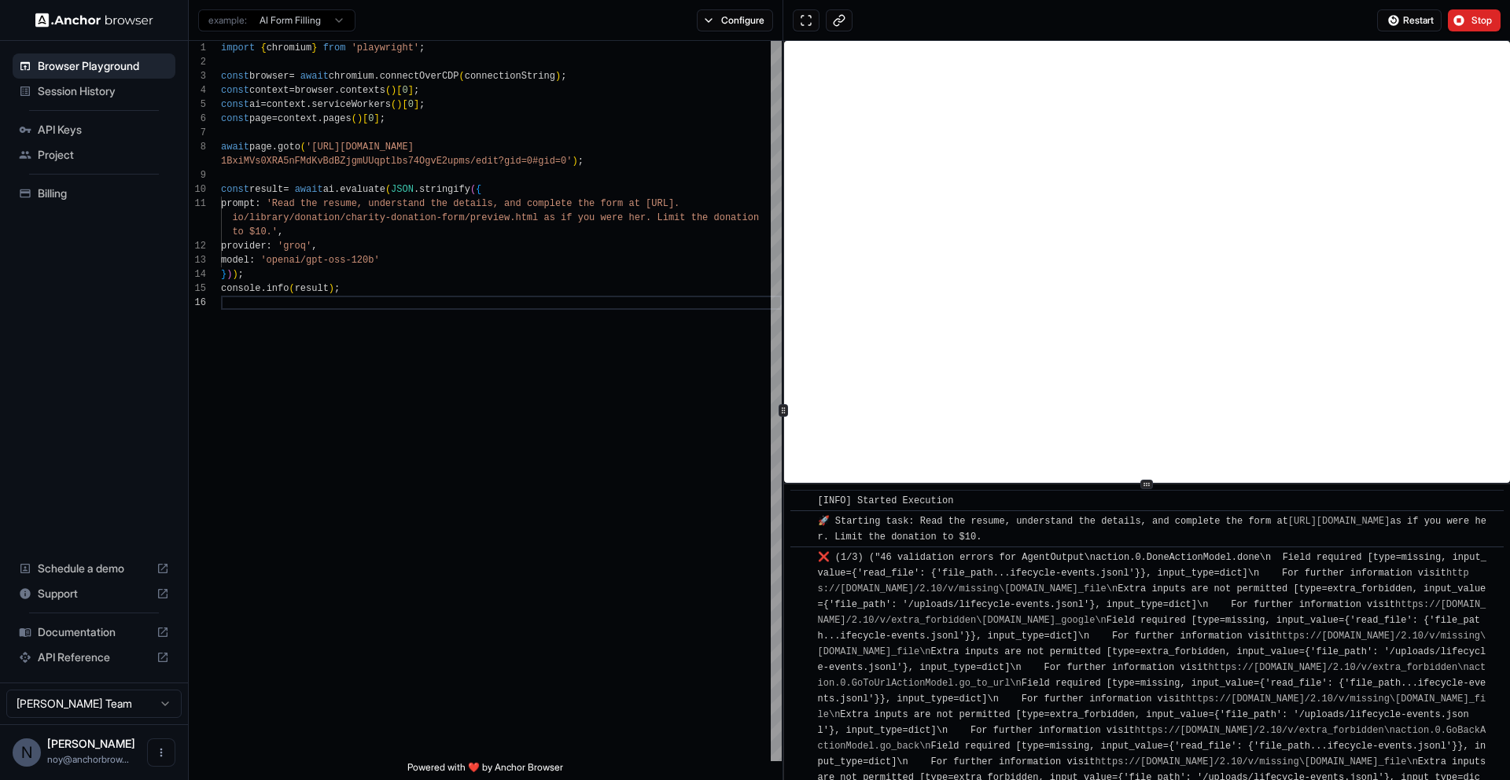
scroll to position [4661, 0]
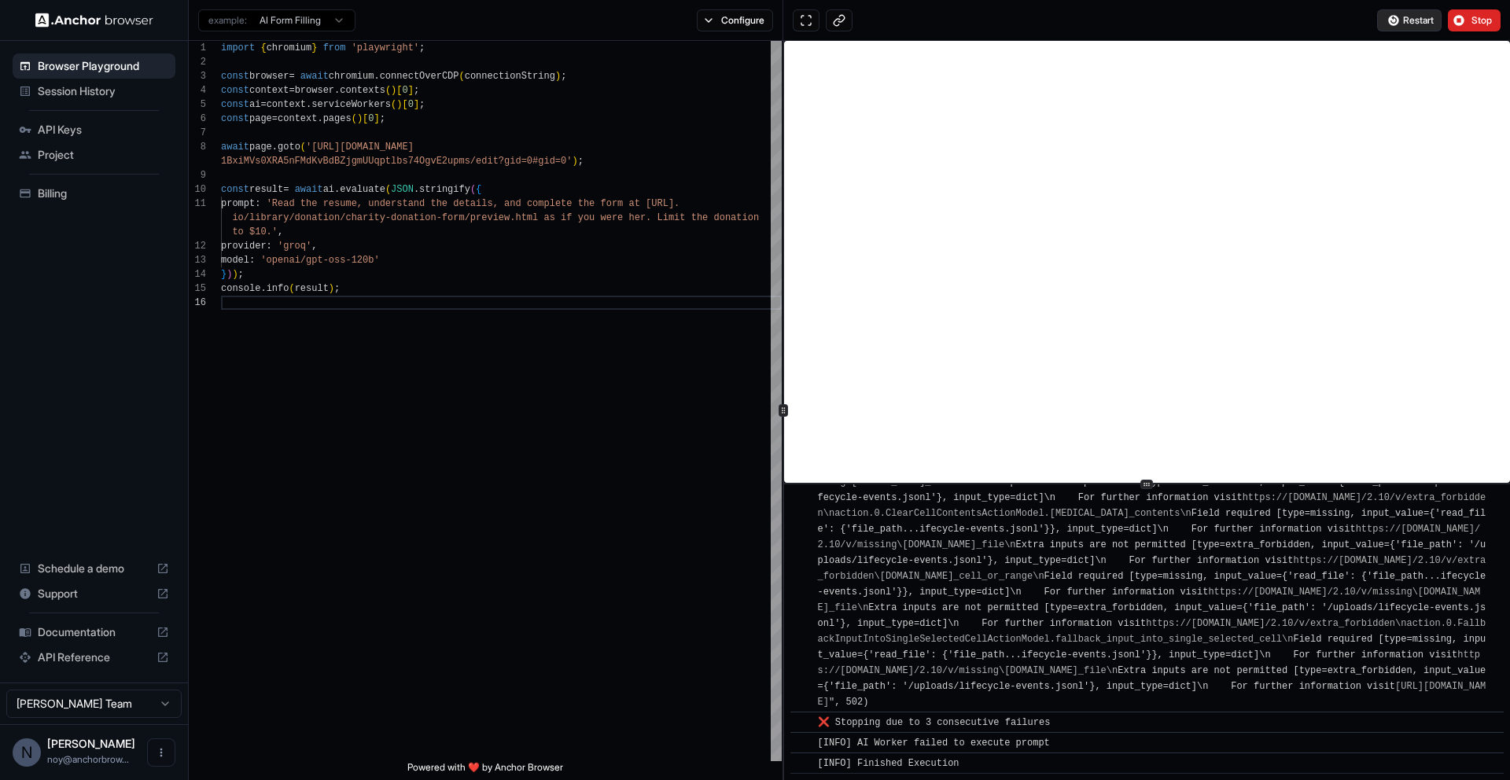
click at [1410, 18] on span "Restart" at bounding box center [1418, 20] width 31 height 13
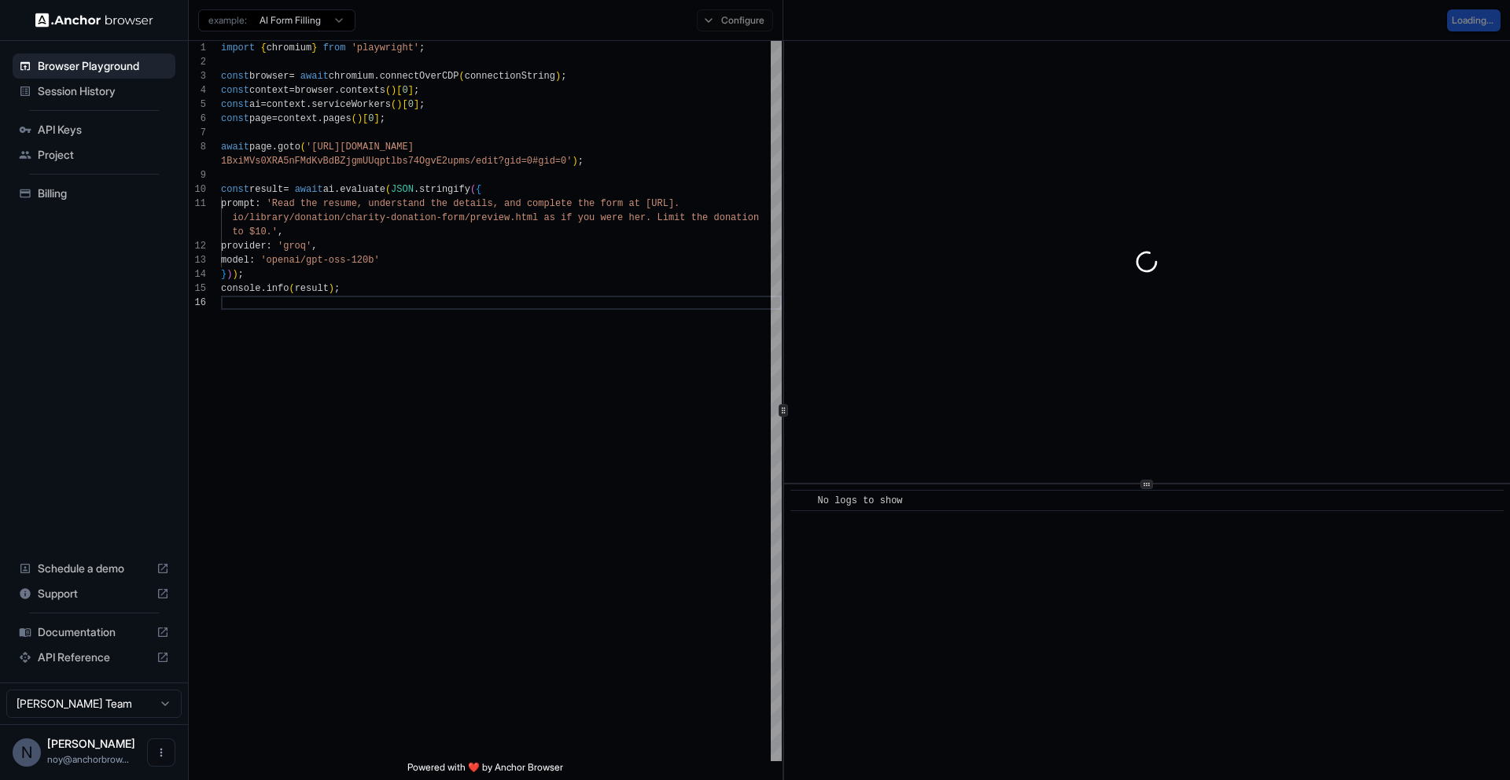
scroll to position [0, 0]
click at [1151, 28] on div "Loading..." at bounding box center [1146, 20] width 726 height 41
click at [1071, 18] on div "Loading..." at bounding box center [1146, 20] width 726 height 41
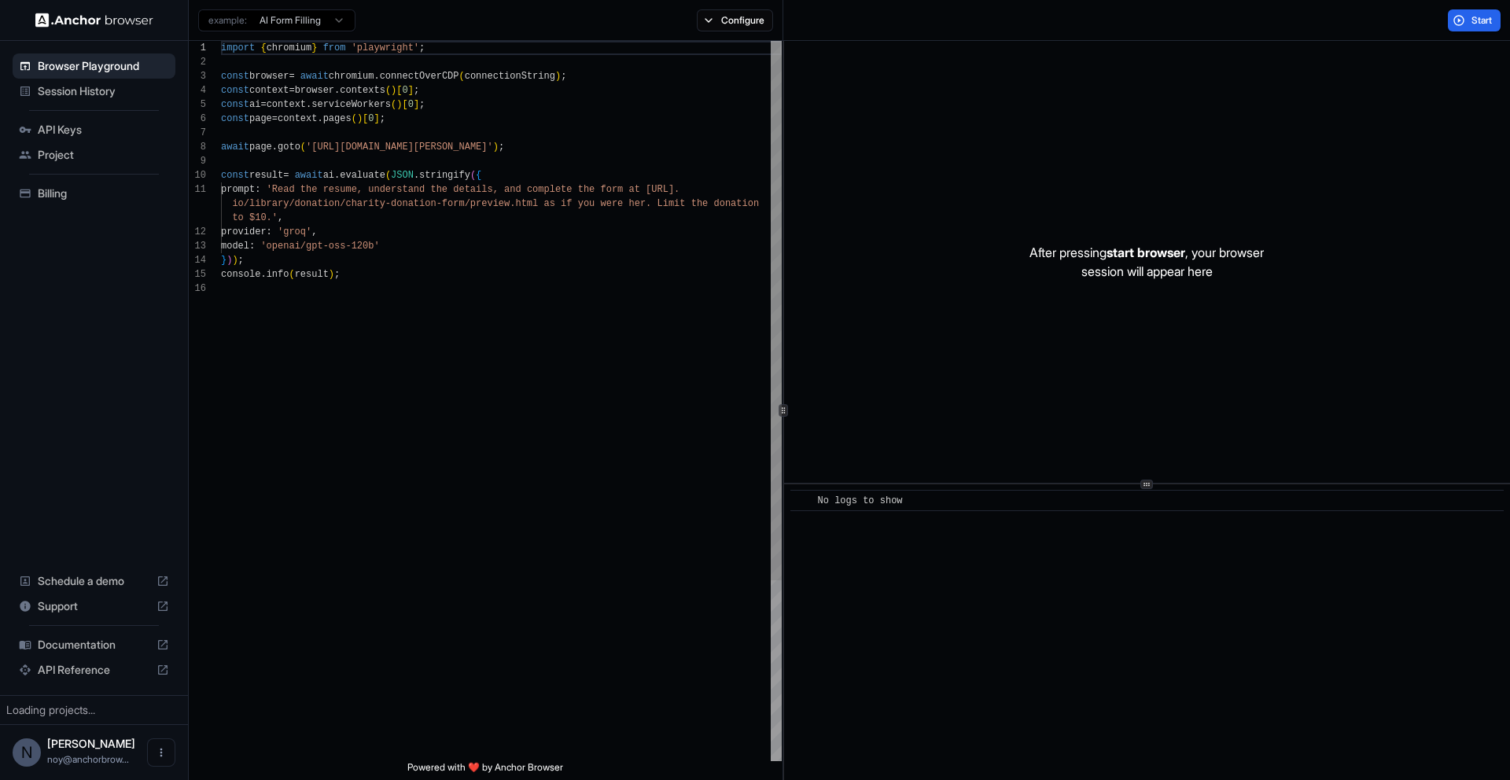
scroll to position [142, 0]
